Goal: Transaction & Acquisition: Purchase product/service

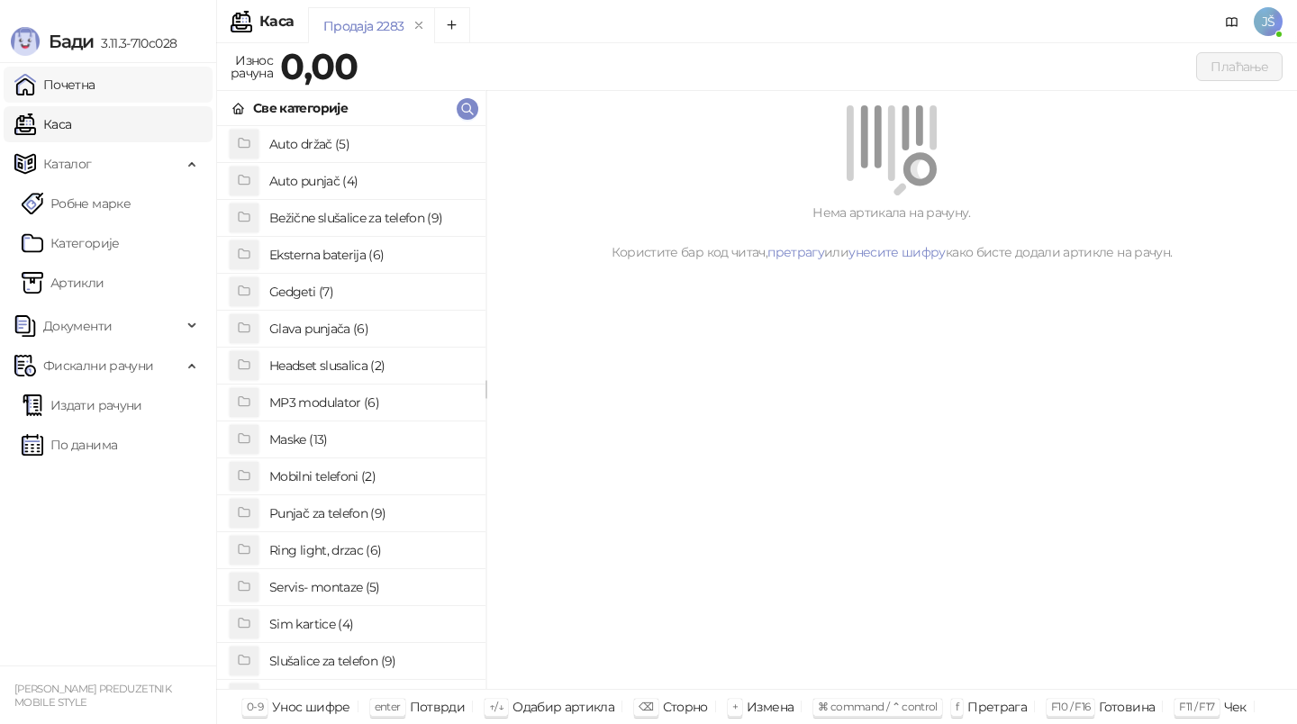
click at [95, 84] on link "Почетна" at bounding box center [54, 85] width 81 height 36
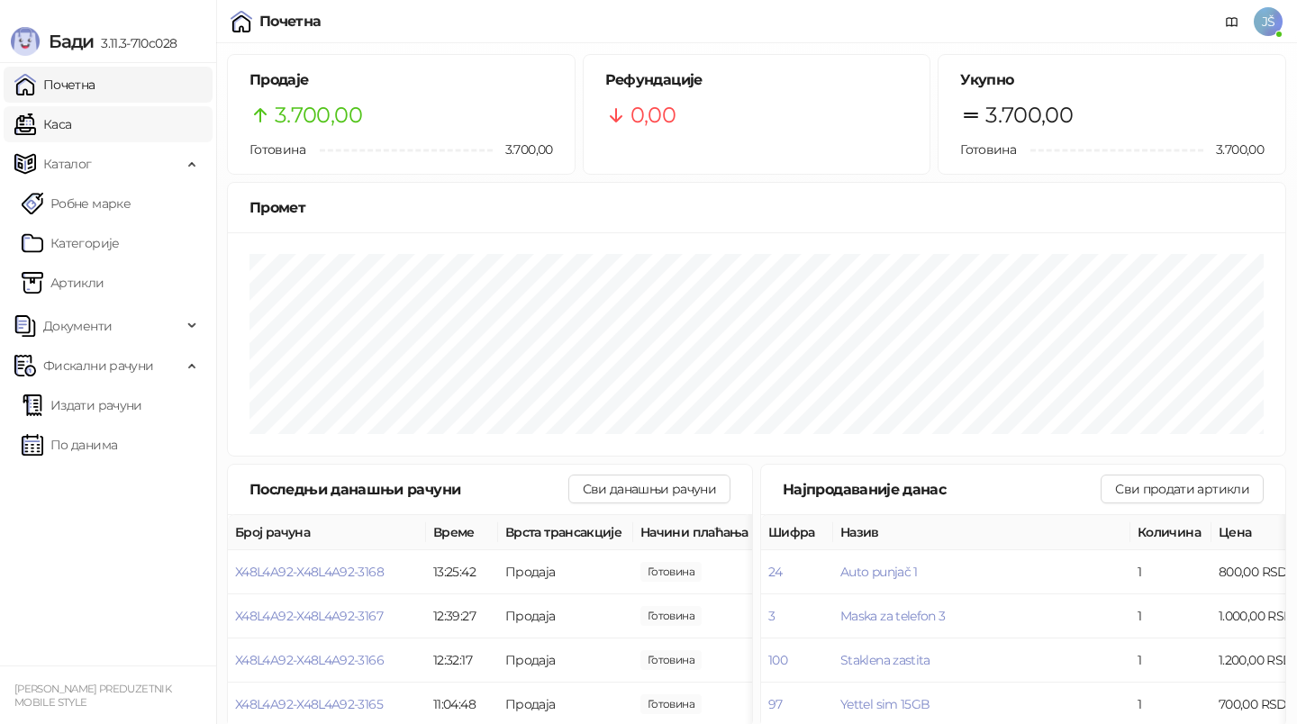
click at [68, 132] on link "Каса" at bounding box center [42, 124] width 57 height 36
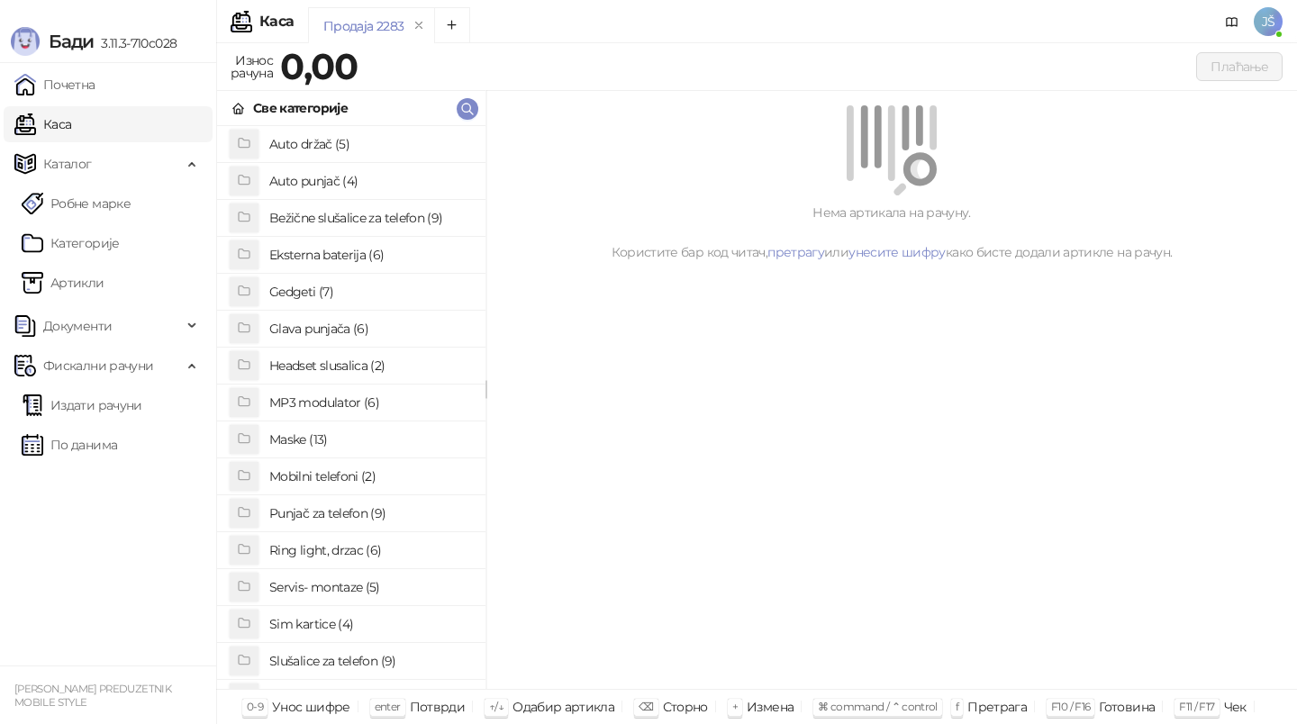
click at [328, 445] on h4 "Maske (13)" at bounding box center [370, 439] width 202 height 29
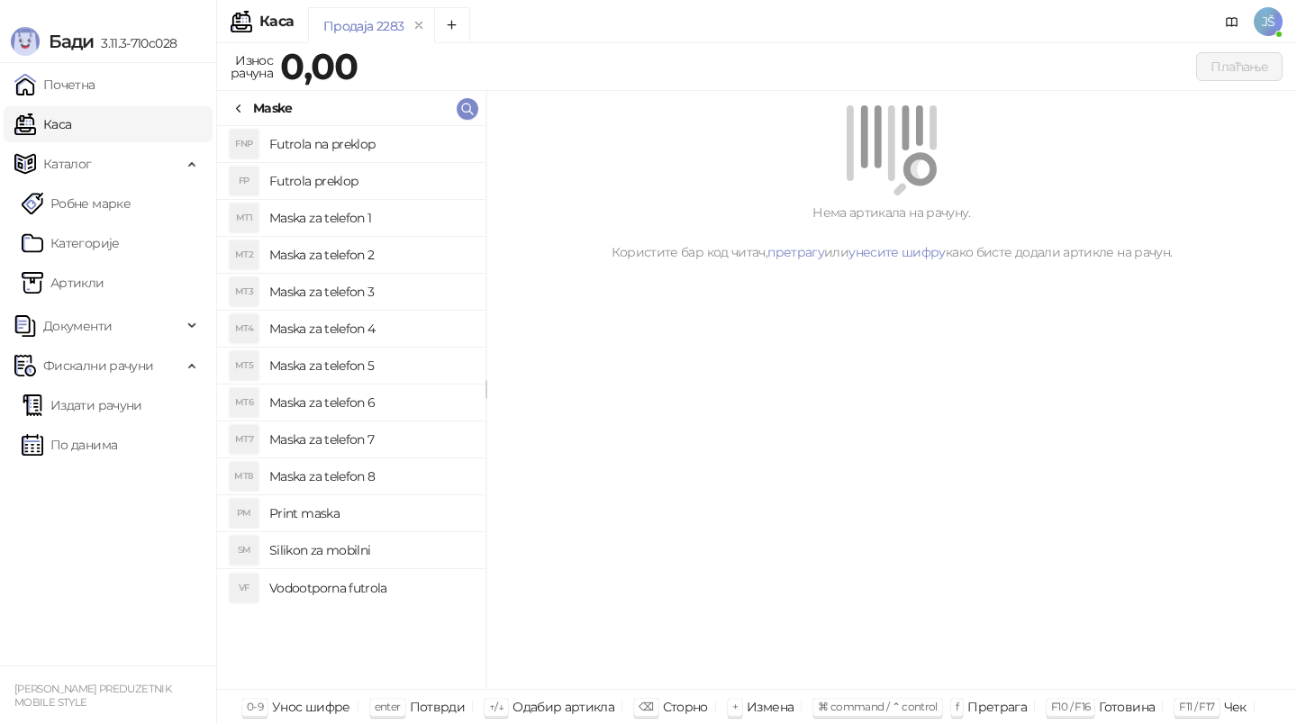
click at [399, 379] on h4 "Maska za telefon 5" at bounding box center [370, 365] width 202 height 29
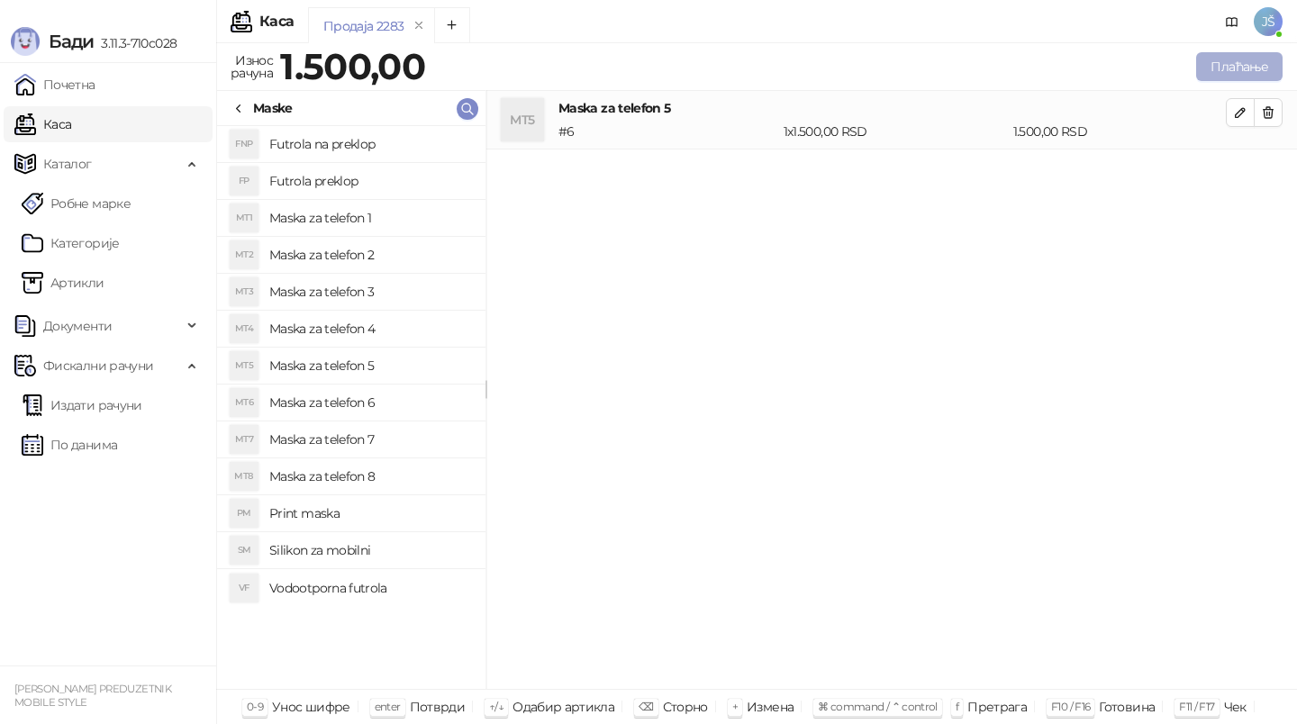
click at [1208, 72] on button "Плаћање" at bounding box center [1239, 66] width 86 height 29
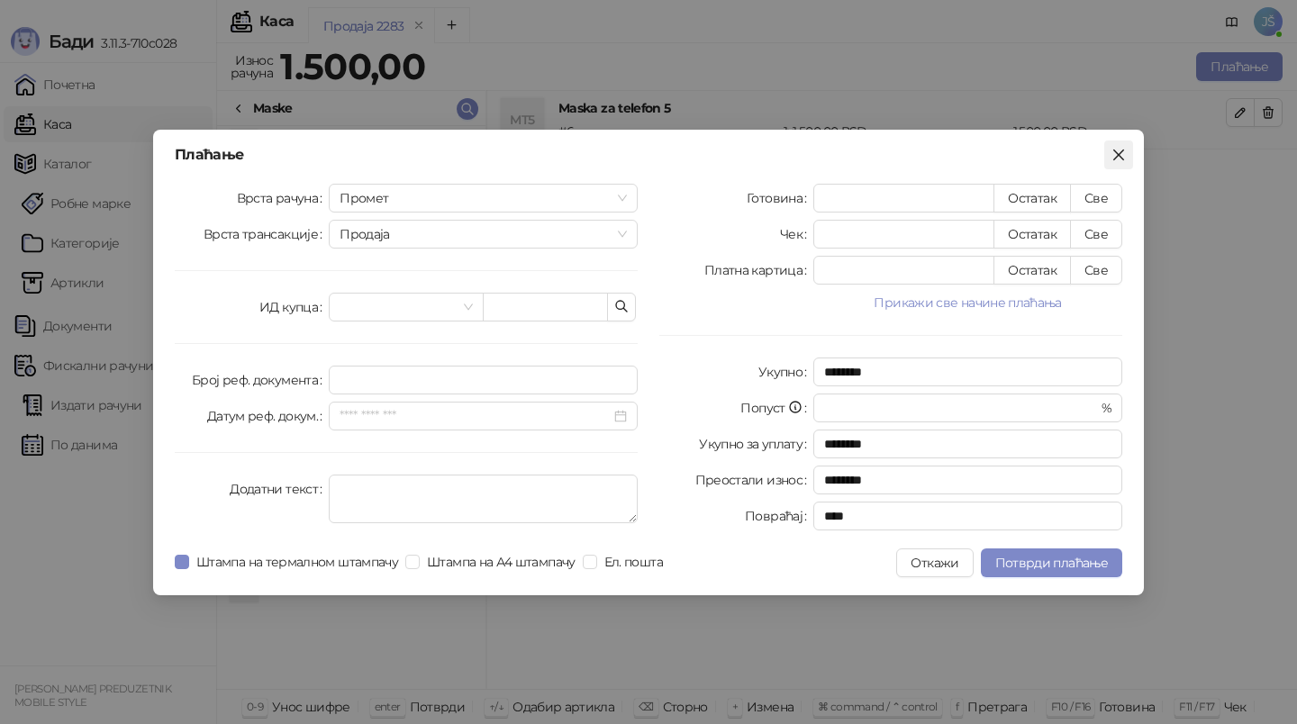
click at [1121, 157] on icon "close" at bounding box center [1118, 154] width 11 height 11
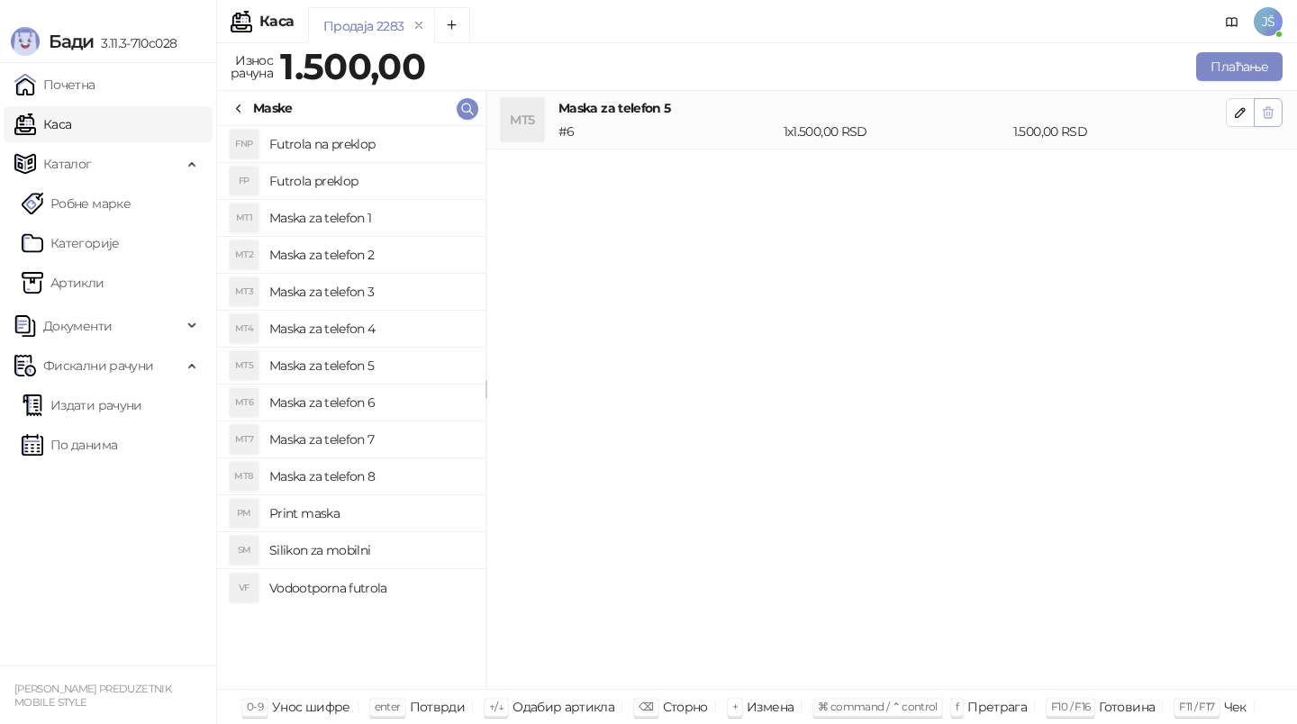
click at [1262, 113] on icon "button" at bounding box center [1268, 112] width 14 height 14
